Goal: Task Accomplishment & Management: Manage account settings

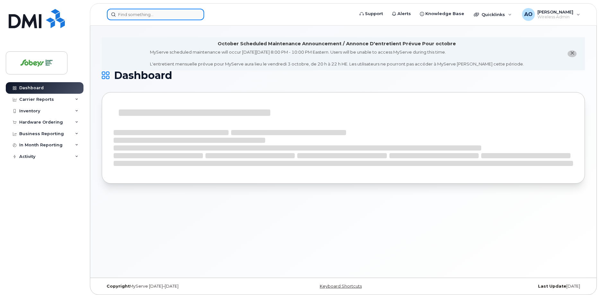
click at [172, 18] on input at bounding box center [155, 15] width 97 height 12
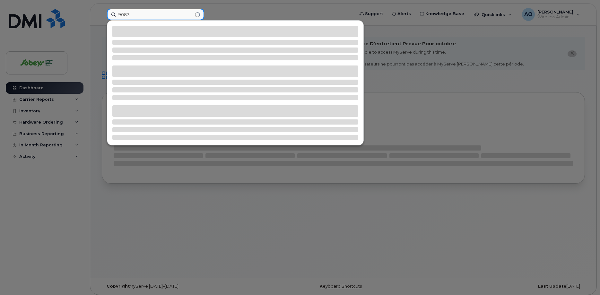
type input "9083"
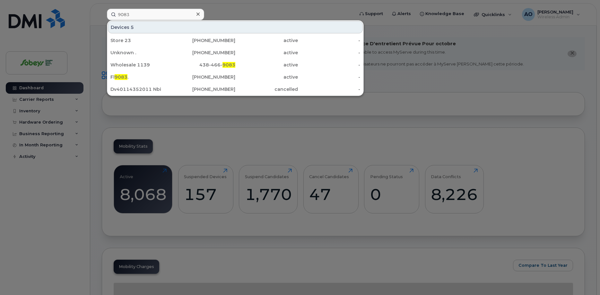
click at [199, 14] on icon at bounding box center [197, 14] width 3 height 5
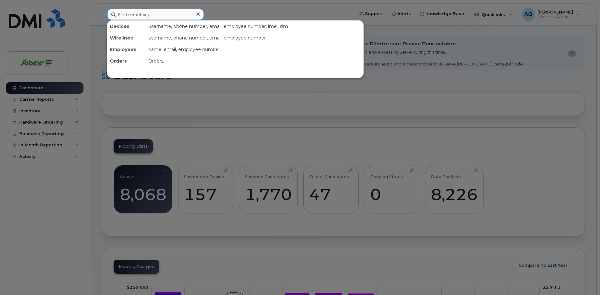
click at [121, 17] on input at bounding box center [155, 15] width 97 height 12
paste input "89302610206414668680"
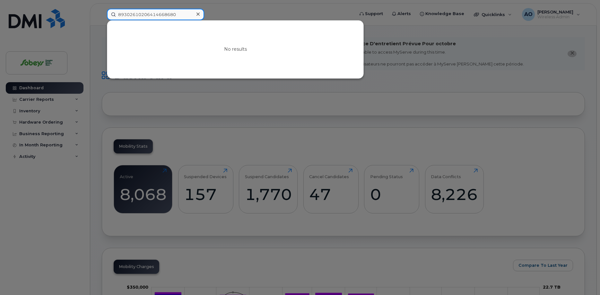
click at [142, 12] on input "89302610206414668680" at bounding box center [155, 15] width 97 height 12
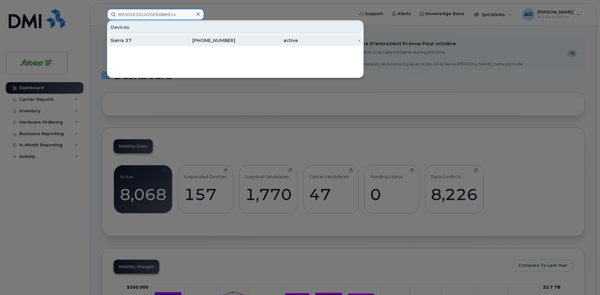
type input "89302610102026088914"
click at [164, 40] on div "Sierra 37" at bounding box center [141, 40] width 63 height 6
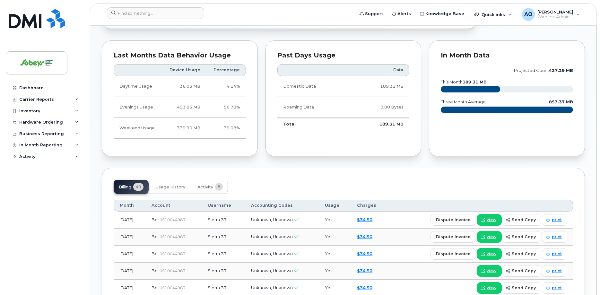
scroll to position [65, 0]
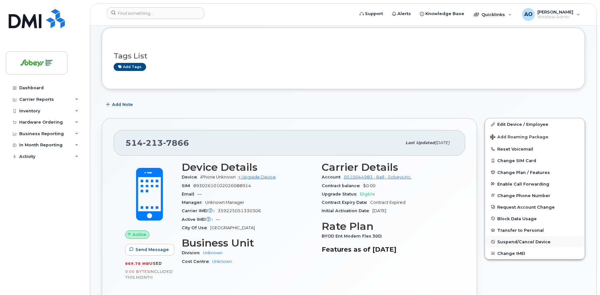
click at [531, 242] on span "Suspend/Cancel Device" at bounding box center [523, 241] width 53 height 5
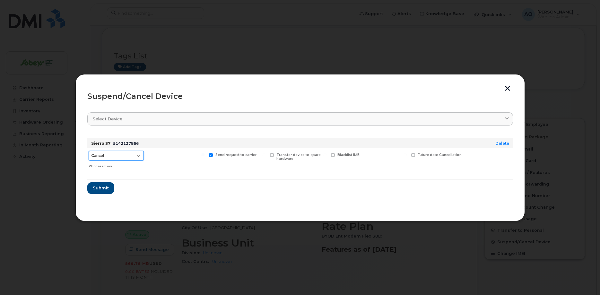
click at [89, 151] on select "Cancel Suspend - Extend Suspension Suspend - Reduced Rate Suspend - Full Rate S…" at bounding box center [116, 156] width 55 height 10
click at [118, 159] on select "Cancel Suspend - Extend Suspension Suspend - Reduced Rate Suspend - Full Rate S…" at bounding box center [116, 156] width 55 height 10
click at [105, 186] on span "Submit" at bounding box center [100, 188] width 16 height 6
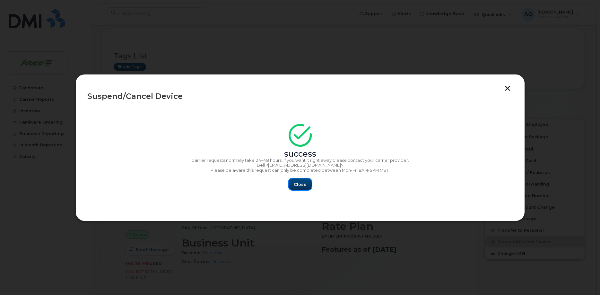
click at [297, 183] on span "Close" at bounding box center [300, 184] width 13 height 6
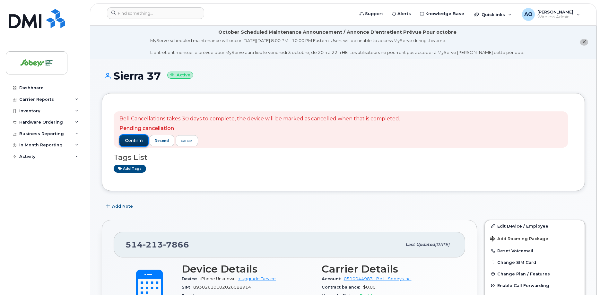
click at [142, 140] on button "confirm" at bounding box center [133, 141] width 29 height 12
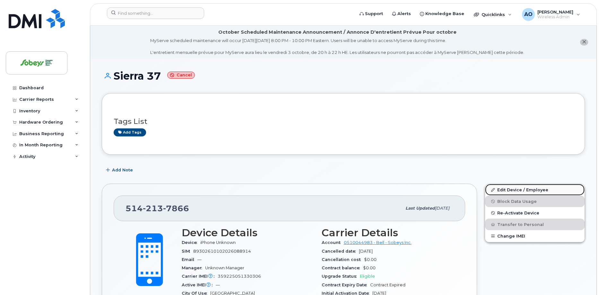
click at [517, 190] on link "Edit Device / Employee" at bounding box center [534, 190] width 99 height 12
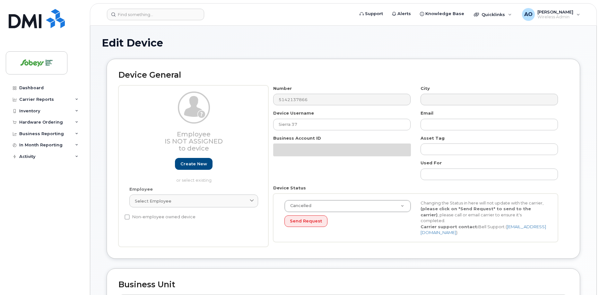
select select "17270599"
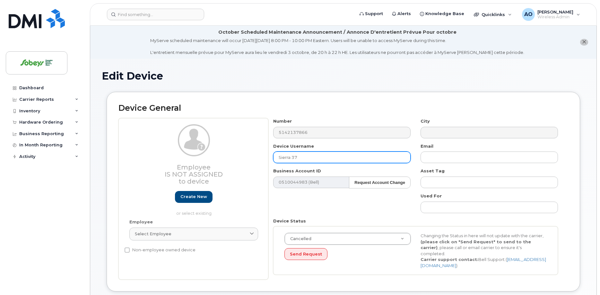
click at [316, 159] on input "Sierra 37" at bounding box center [341, 157] width 137 height 12
type input "Sierra 37 8255"
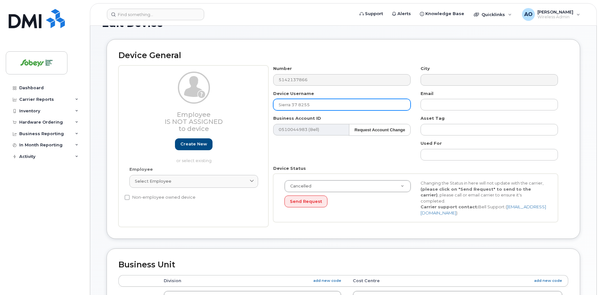
scroll to position [98, 0]
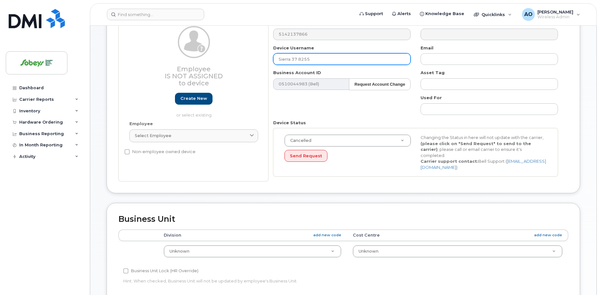
click at [303, 58] on input "Sierra 37 8255" at bounding box center [341, 59] width 137 height 12
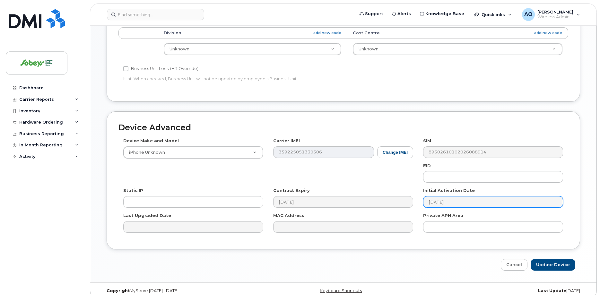
scroll to position [302, 0]
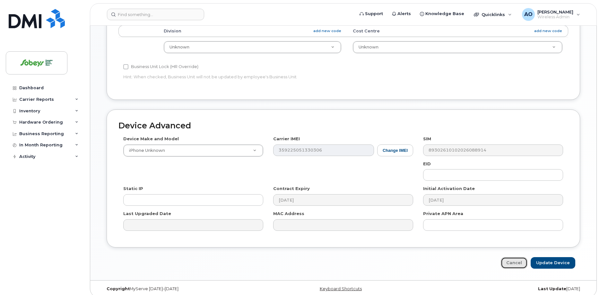
click at [507, 257] on link "Cancel" at bounding box center [514, 263] width 27 height 12
